Goal: Manage account settings

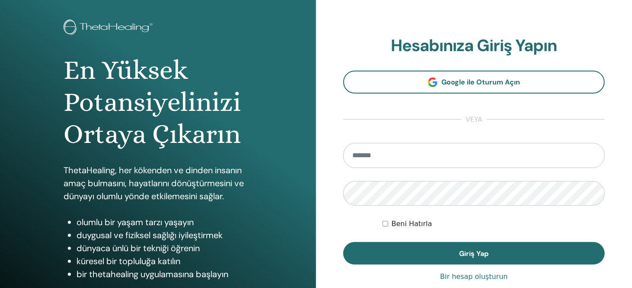
scroll to position [43, 0]
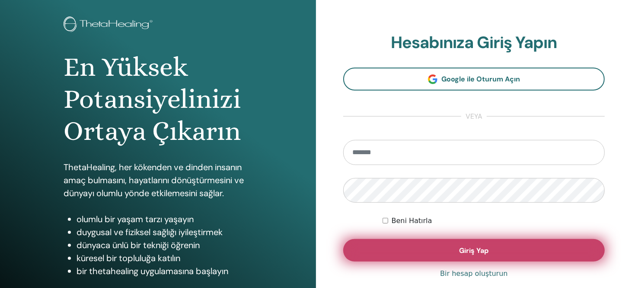
type input "**********"
click at [454, 252] on button "Giriş Yap" at bounding box center [474, 250] width 262 height 22
click at [472, 247] on font "Giriş Yap" at bounding box center [474, 250] width 29 height 9
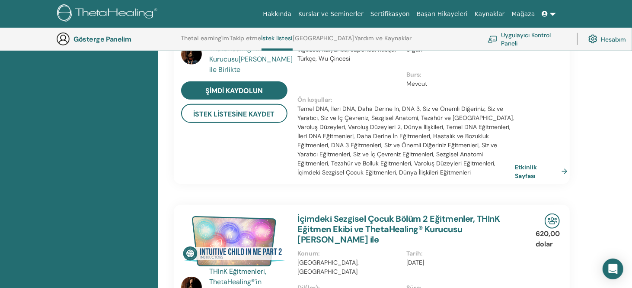
scroll to position [325, 0]
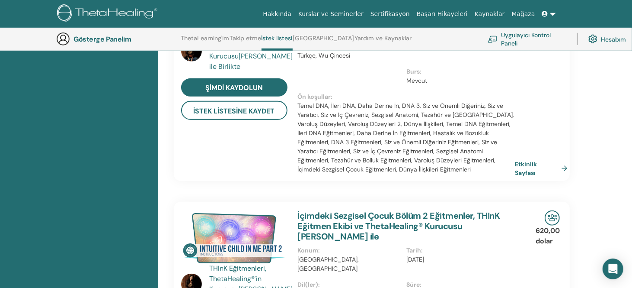
click at [254, 41] on font "Takip etme" at bounding box center [246, 38] width 32 height 8
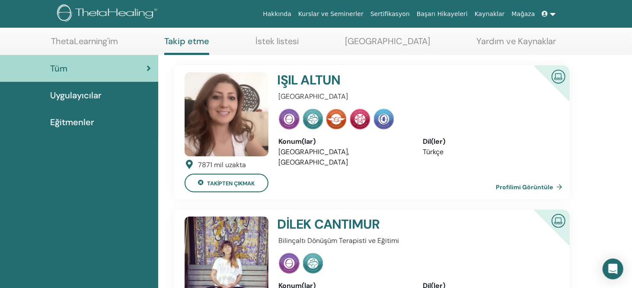
scroll to position [43, 0]
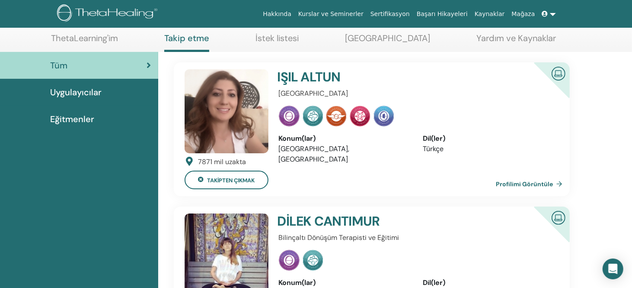
click at [241, 112] on img at bounding box center [227, 111] width 84 height 84
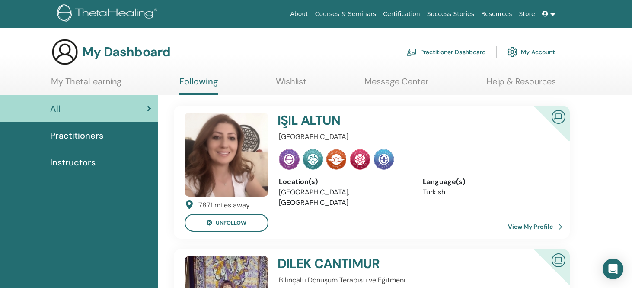
scroll to position [43, 0]
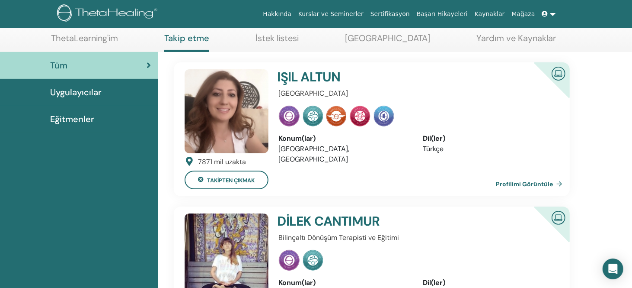
click at [544, 185] on font "Profilimi Görüntüle" at bounding box center [524, 184] width 57 height 8
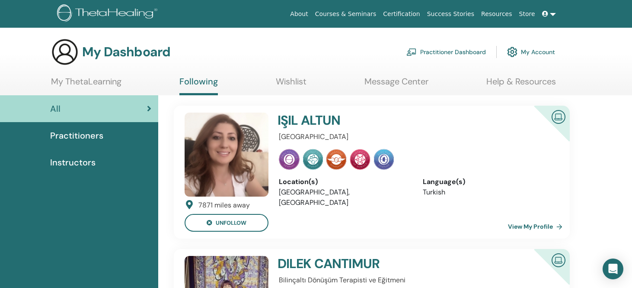
scroll to position [43, 0]
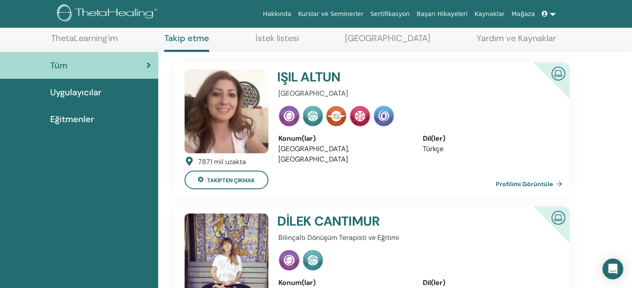
click at [287, 35] on font "İstek listesi" at bounding box center [277, 37] width 43 height 11
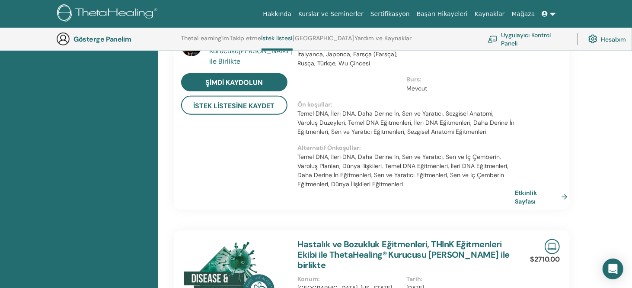
scroll to position [326, 0]
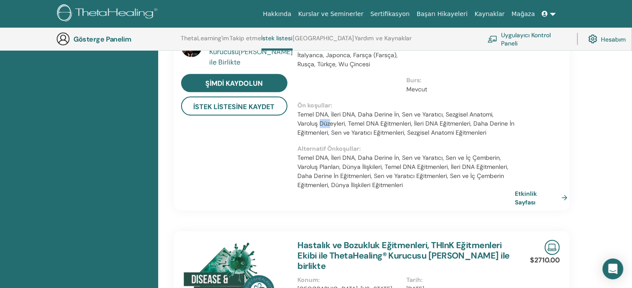
drag, startPoint x: 308, startPoint y: 113, endPoint x: 297, endPoint y: 111, distance: 11.9
click at [297, 111] on div "Varoluş Planları Eğitmenleri, THInK Eğitmen Ekibi ile ThetaHealing® Kurucusu Vi…" at bounding box center [407, 88] width 228 height 246
click at [328, 113] on font "Temel DNA, İleri DNA, Daha Derine İn, Sen ve Yaratıcı, Sezgisel Anatomi, Varolu…" at bounding box center [406, 123] width 217 height 26
click at [506, 110] on font "Temel DNA, İleri DNA, Daha Derine İn, Sen ve Yaratıcı, Sezgisel Anatomi, Varolu…" at bounding box center [406, 123] width 217 height 26
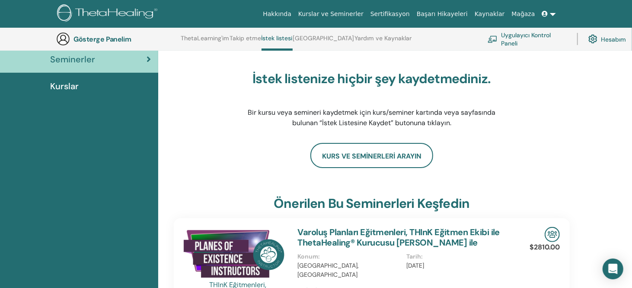
scroll to position [66, 0]
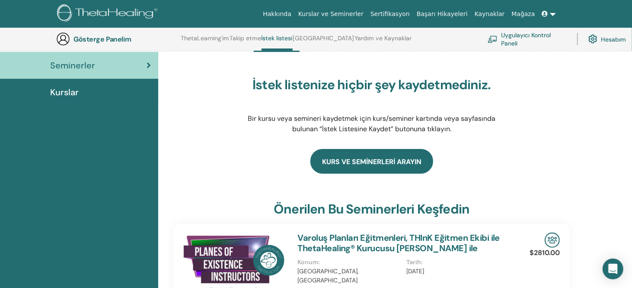
click at [366, 156] on link "kurs ve seminerleri arayın" at bounding box center [371, 161] width 123 height 25
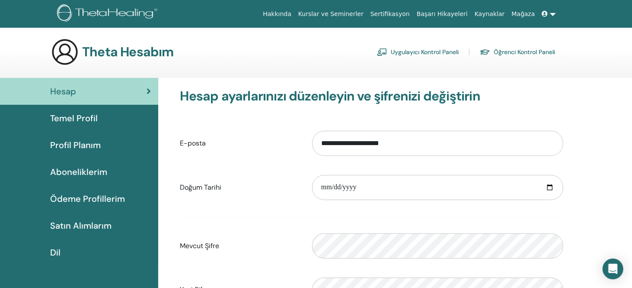
click at [85, 118] on font "Temel Profil" at bounding box center [74, 117] width 48 height 11
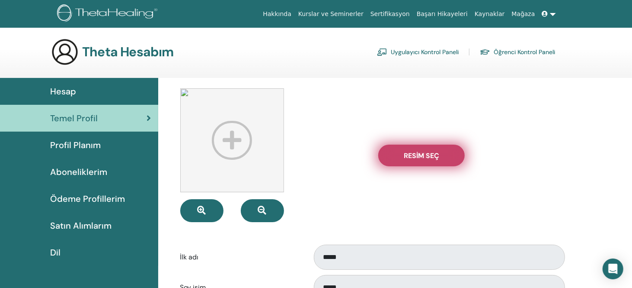
click at [431, 157] on font "Resim Seç" at bounding box center [421, 155] width 35 height 9
click at [427, 157] on input "Resim Seç" at bounding box center [421, 155] width 11 height 6
